Goal: Information Seeking & Learning: Understand process/instructions

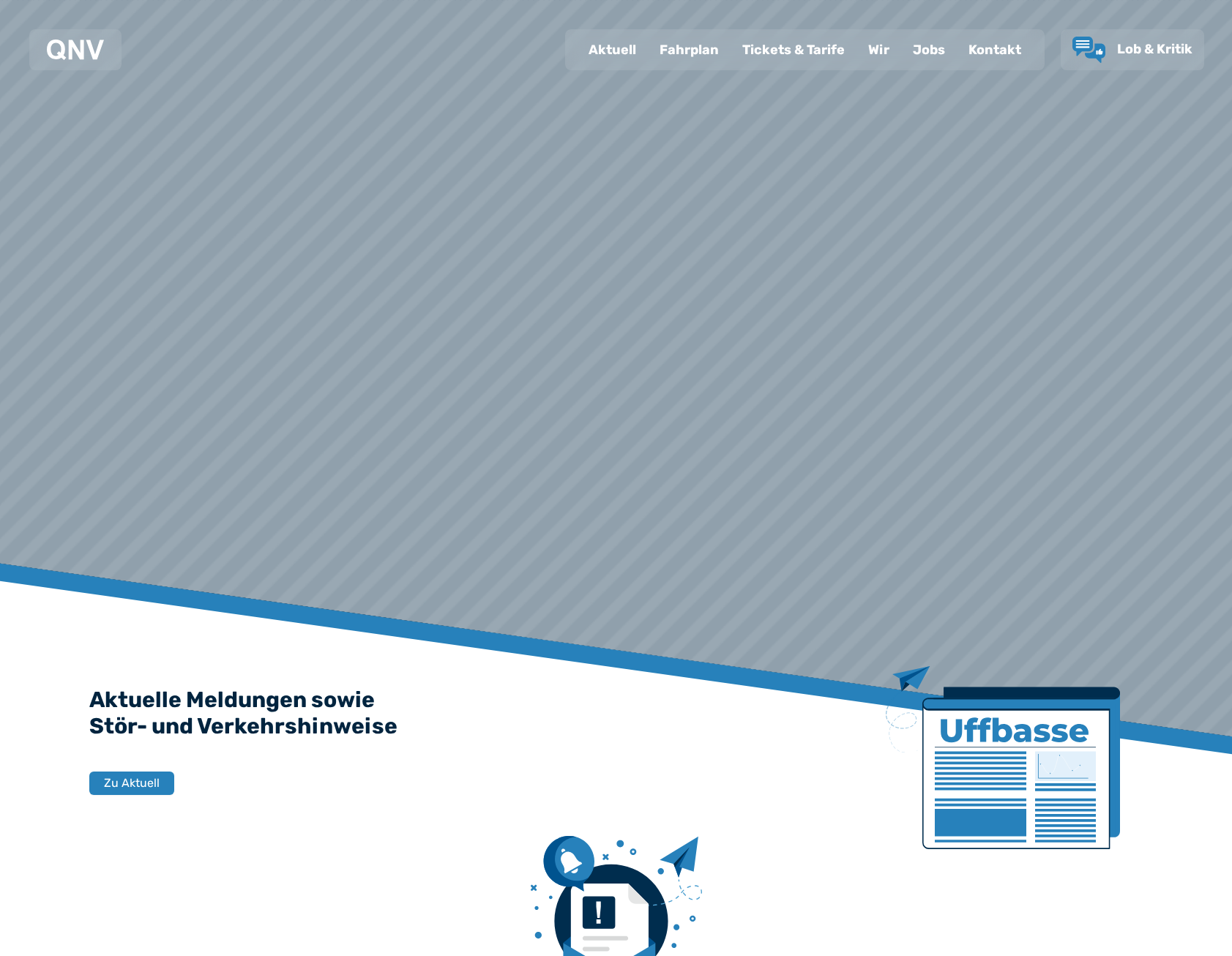
click at [690, 67] on div "Fahrplan" at bounding box center [690, 50] width 83 height 38
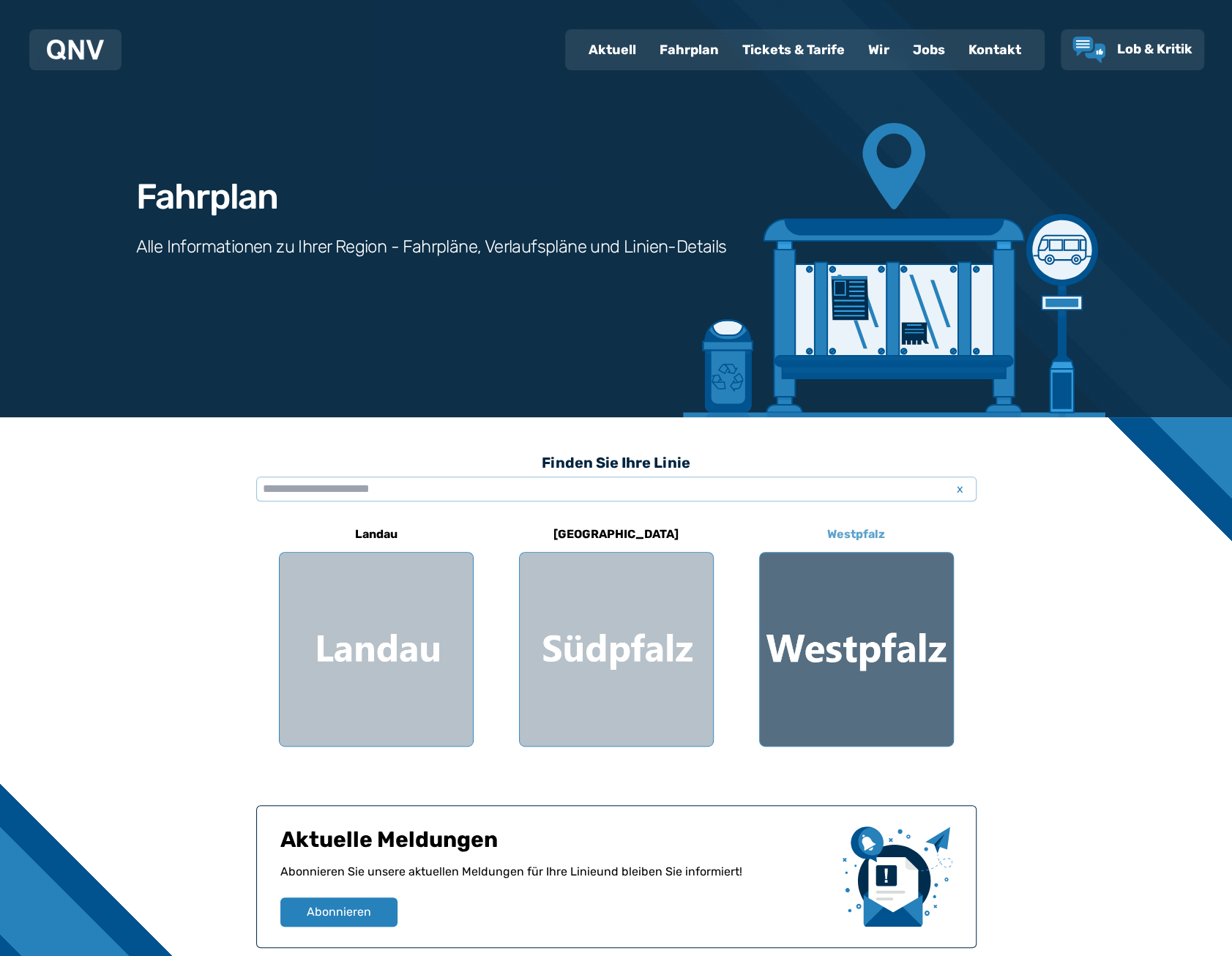
click at [854, 678] on div at bounding box center [856, 649] width 193 height 193
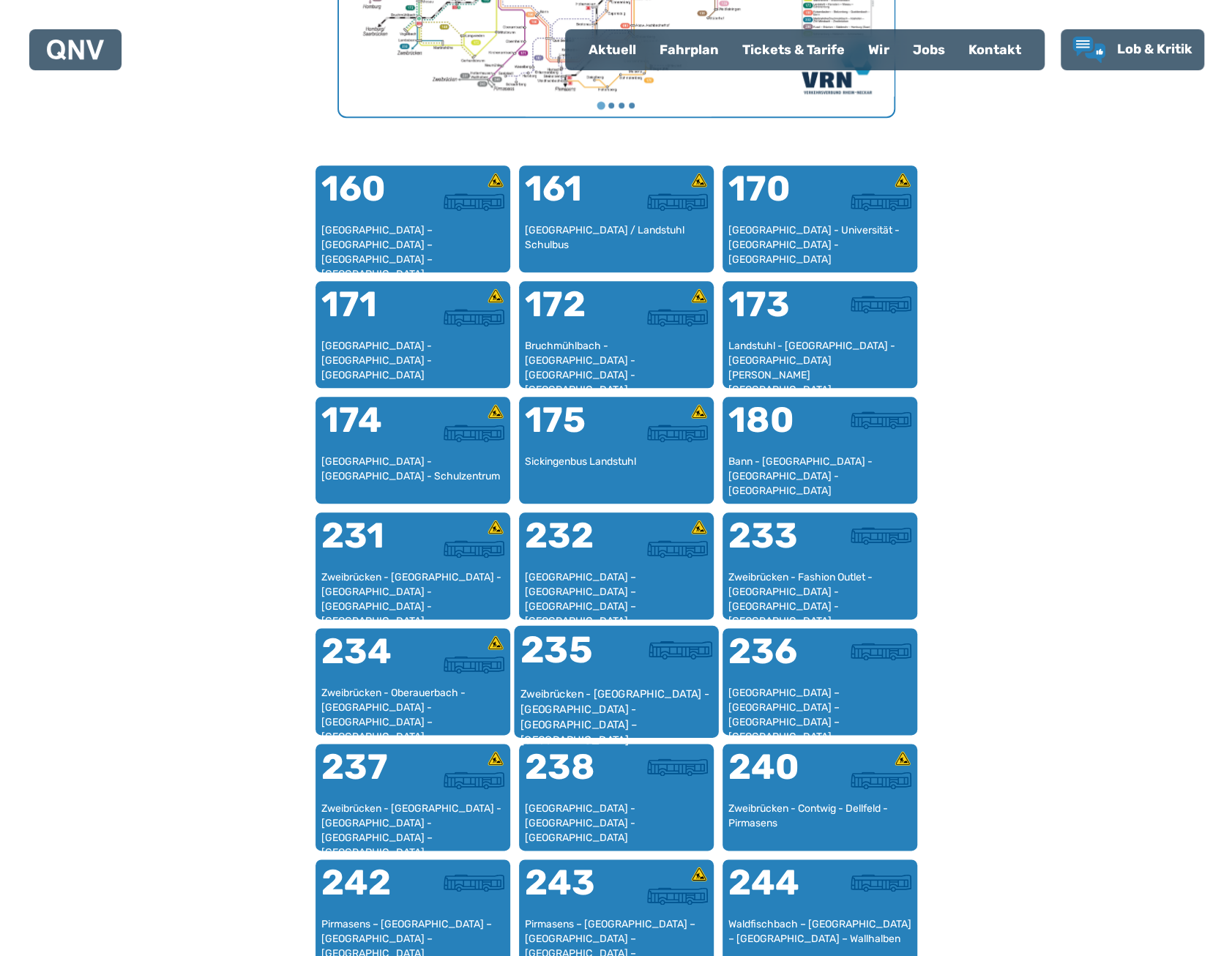
scroll to position [841, 0]
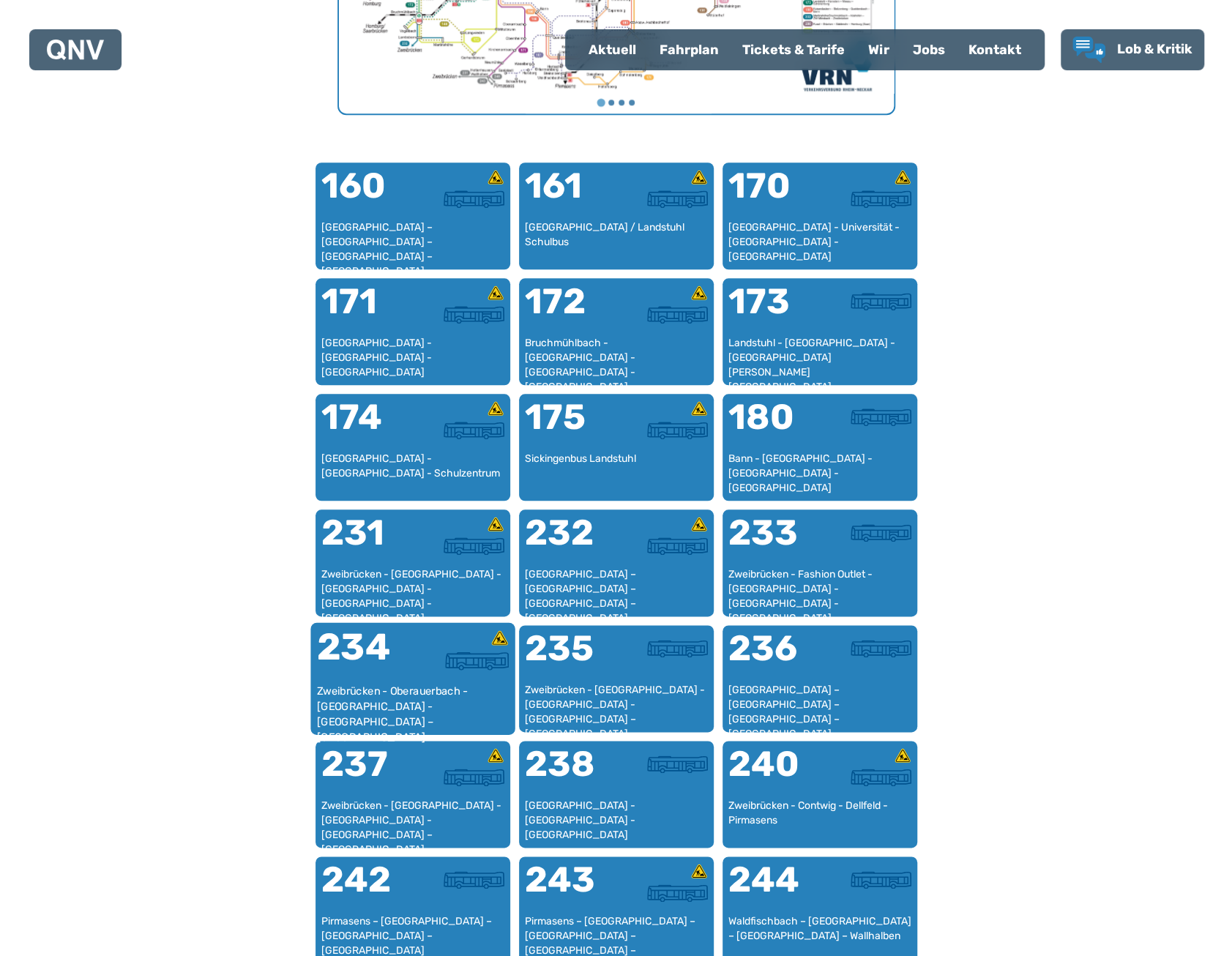
click at [409, 676] on div "234" at bounding box center [364, 656] width 96 height 55
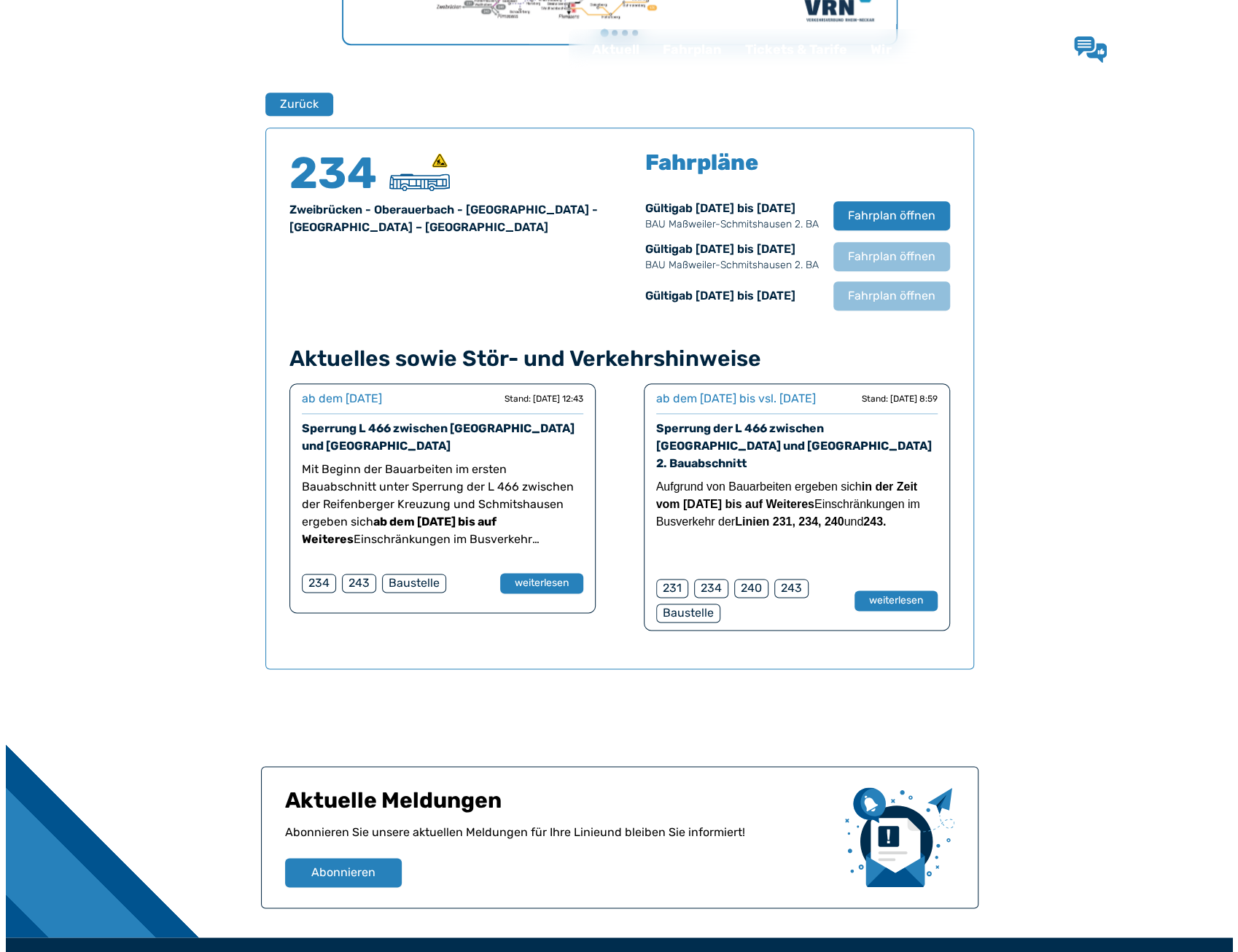
scroll to position [961, 0]
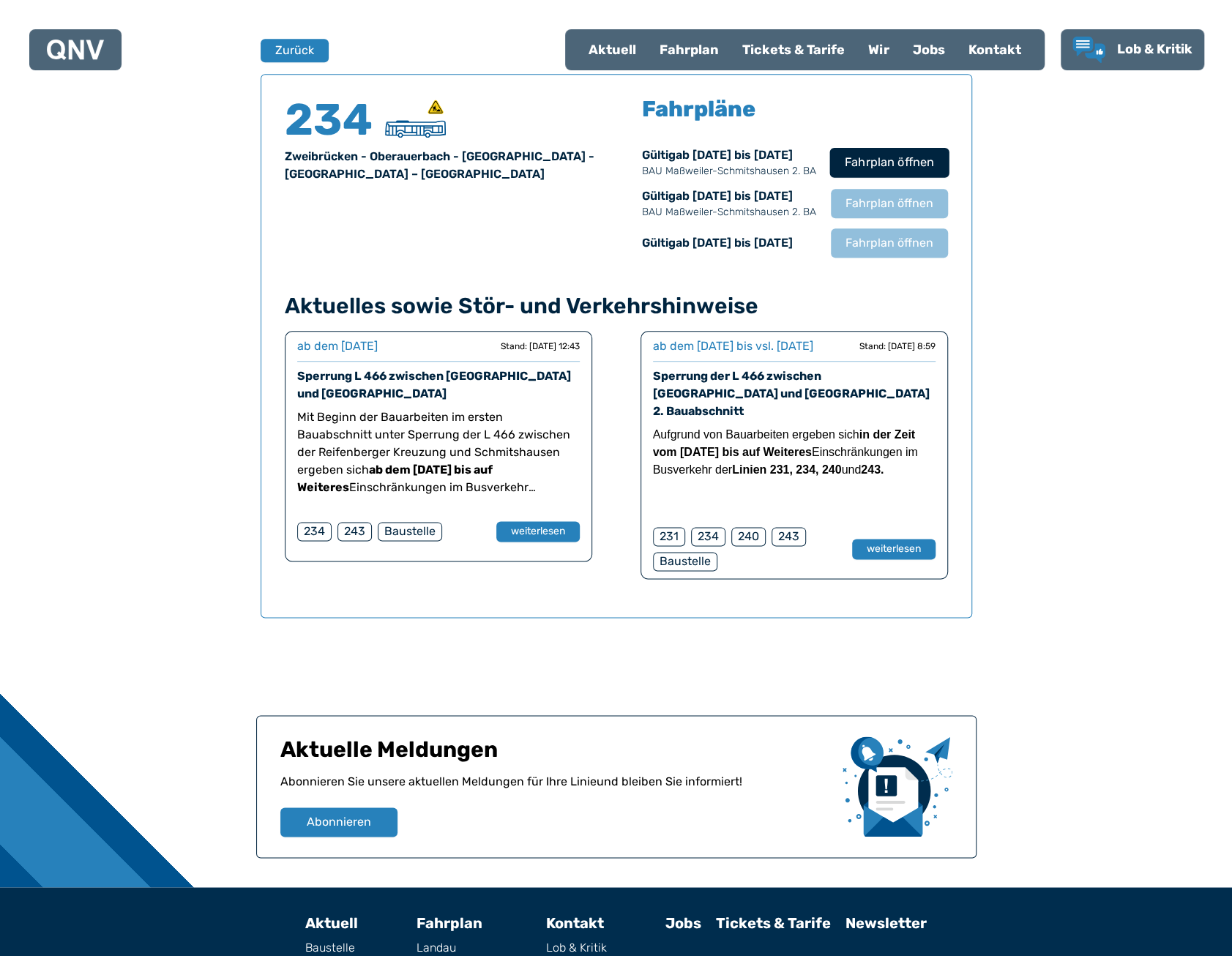
click at [922, 159] on span "Fahrplan öffnen" at bounding box center [889, 162] width 89 height 17
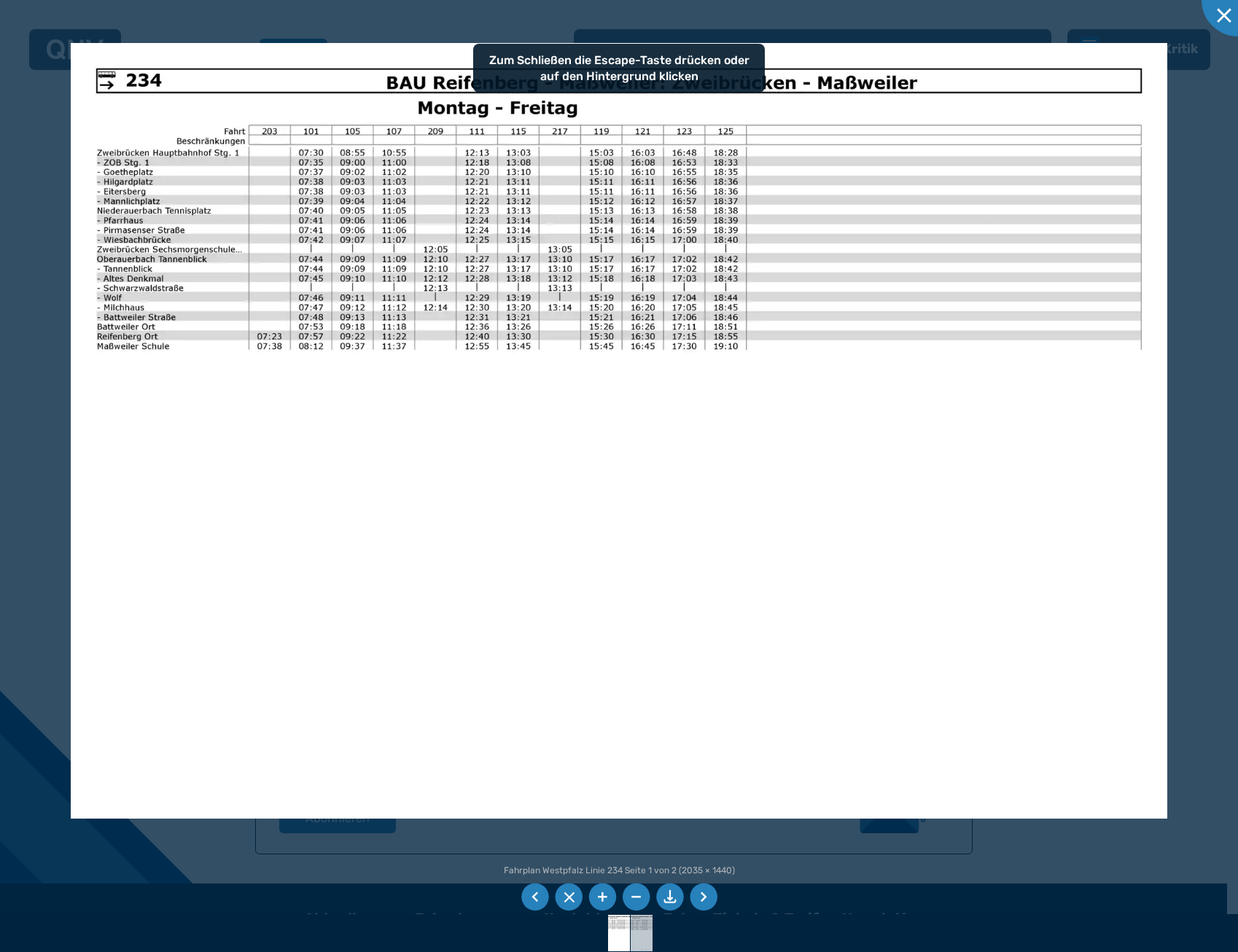
click at [645, 929] on img at bounding box center [642, 933] width 52 height 37
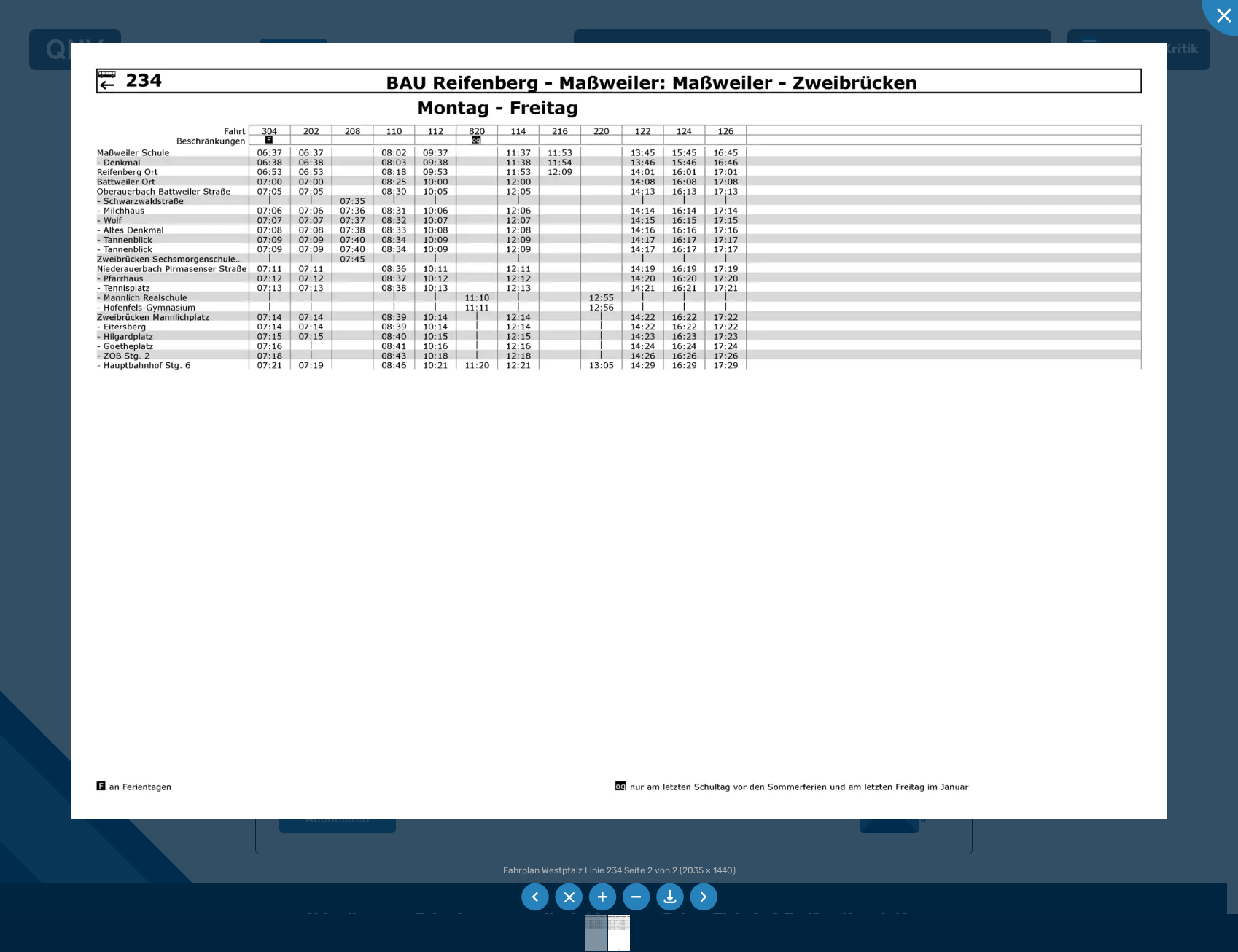
click at [411, 350] on img at bounding box center [619, 431] width 1096 height 776
